Goal: Information Seeking & Learning: Learn about a topic

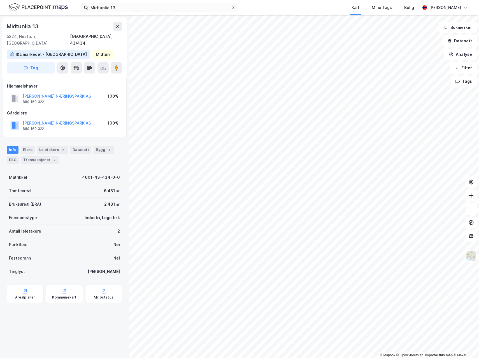
click at [50, 93] on div "[PERSON_NAME] NÆRINGSPARK AS" at bounding box center [57, 96] width 68 height 7
click at [0, 0] on button "[PERSON_NAME] NÆRINGSPARK AS" at bounding box center [0, 0] width 0 height 0
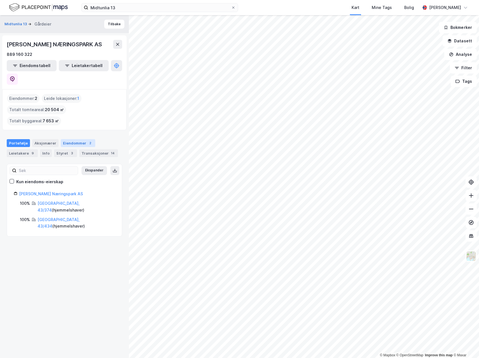
click at [72, 139] on div "Eiendommer 2" at bounding box center [78, 143] width 34 height 8
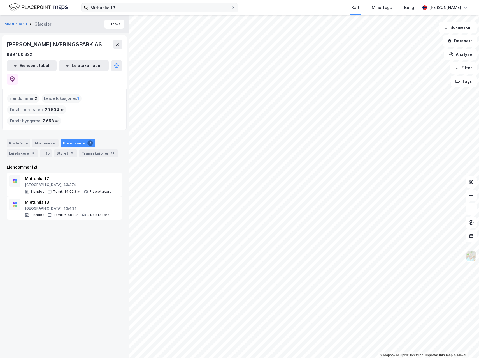
drag, startPoint x: 153, startPoint y: 12, endPoint x: 117, endPoint y: 11, distance: 35.3
click at [118, 11] on label "Midtunlia 13" at bounding box center [159, 7] width 157 height 9
click at [118, 11] on input "Midtunlia 13" at bounding box center [159, 7] width 143 height 8
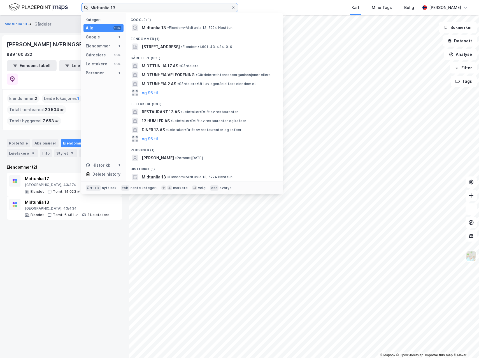
drag, startPoint x: 122, startPoint y: 10, endPoint x: 39, endPoint y: 5, distance: 83.9
click at [45, 6] on div "Midtunlia 13 Kategori Alle 99+ Google 1 Eiendommer 1 Gårdeiere 99+ Leietakere 9…" at bounding box center [239, 7] width 479 height 15
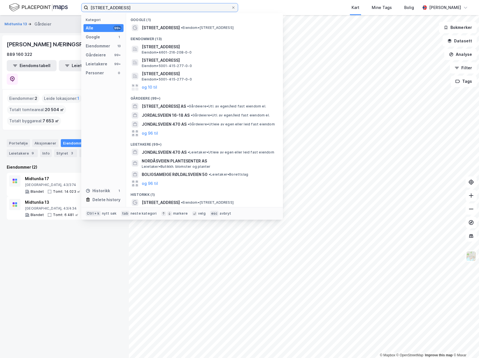
type input "[STREET_ADDRESS]"
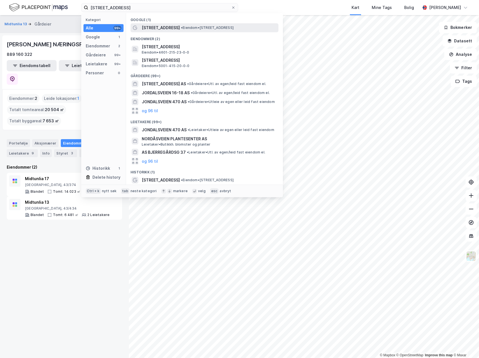
click at [194, 26] on span "• Eiendom • [STREET_ADDRESS]" at bounding box center [207, 28] width 53 height 4
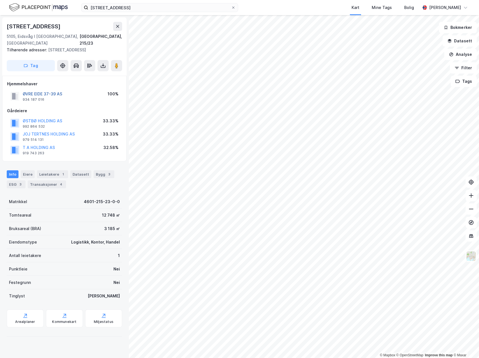
click at [0, 0] on button "ØVRE EIDE 37-39 AS" at bounding box center [0, 0] width 0 height 0
